Goal: Task Accomplishment & Management: Manage account settings

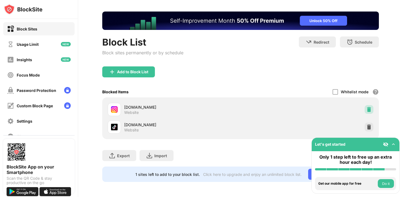
click at [370, 107] on img at bounding box center [369, 109] width 5 height 5
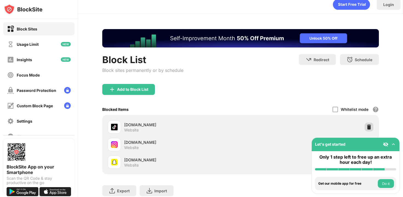
scroll to position [23, 0]
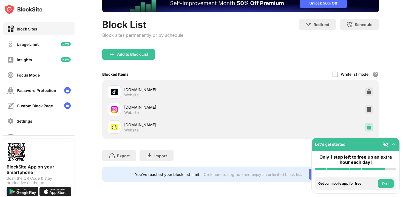
click at [372, 129] on div at bounding box center [369, 127] width 9 height 9
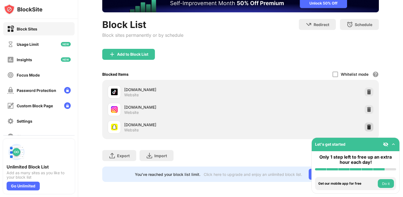
click at [369, 127] on img at bounding box center [369, 126] width 5 height 5
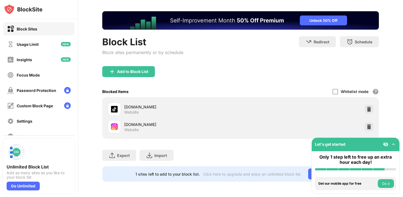
scroll to position [23, 0]
